Goal: Task Accomplishment & Management: Manage account settings

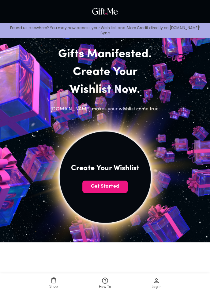
scroll to position [39, 0]
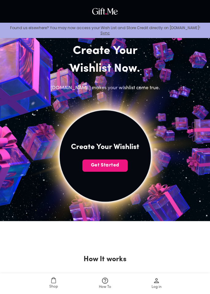
click at [117, 160] on button "Get Started" at bounding box center [105, 166] width 45 height 12
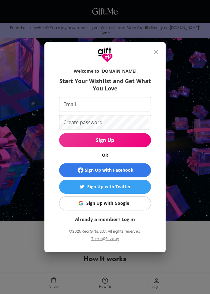
click at [129, 204] on span "Sign Up with Google" at bounding box center [104, 203] width 84 height 7
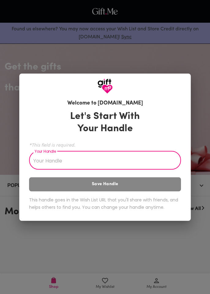
click at [139, 163] on input "Your Handle" at bounding box center [101, 160] width 145 height 17
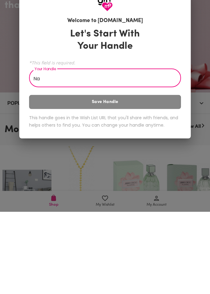
type input "N"
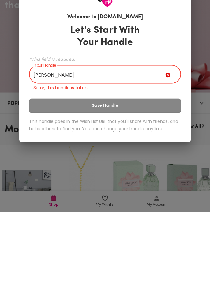
click at [162, 188] on div "Let's Start With Your Handle *This field is required. Your Handle Marie Your Ha…" at bounding box center [105, 162] width 152 height 116
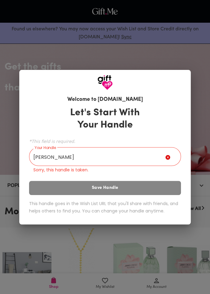
click at [147, 154] on input "Marie" at bounding box center [97, 157] width 136 height 17
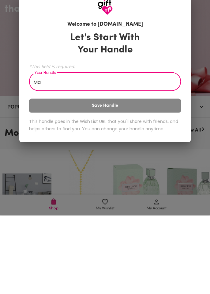
type input "M"
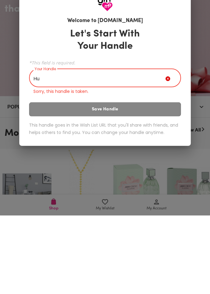
type input "H"
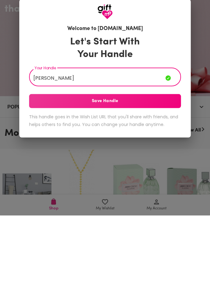
type input "Fischl"
click at [166, 179] on span "Save Handle" at bounding box center [105, 179] width 152 height 7
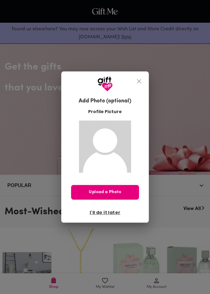
click at [120, 191] on span "Upload a Photo" at bounding box center [105, 192] width 68 height 7
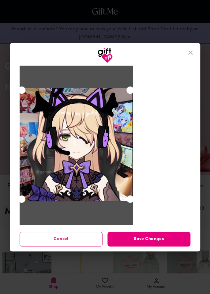
click at [152, 239] on span "Save Changes" at bounding box center [149, 239] width 83 height 7
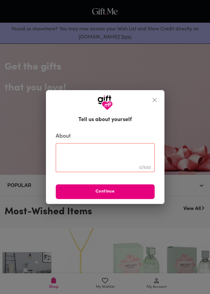
click at [151, 96] on button "close" at bounding box center [155, 100] width 15 height 15
